Goal: Find specific page/section: Find specific page/section

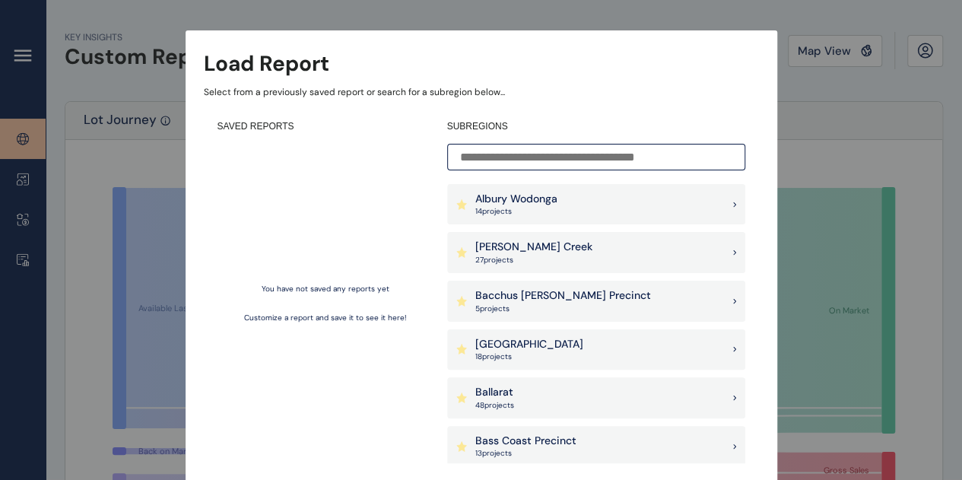
click at [602, 200] on div "Albury Wodonga 14 project s" at bounding box center [596, 204] width 298 height 41
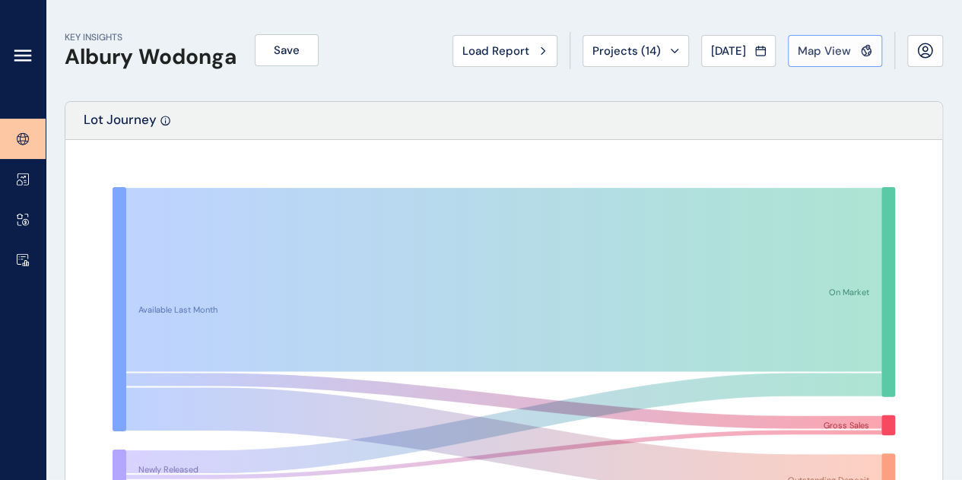
click at [816, 39] on button "Map View" at bounding box center [835, 51] width 94 height 32
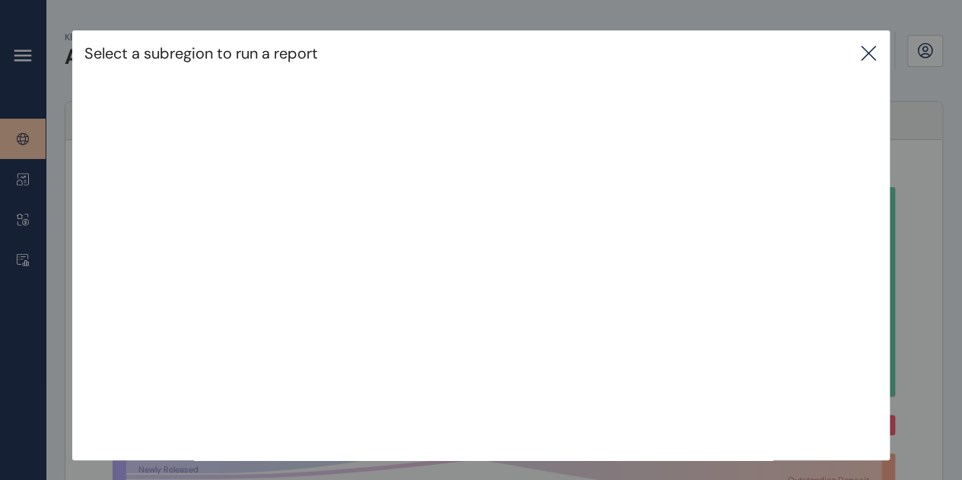
click at [866, 51] on icon at bounding box center [868, 53] width 18 height 18
